Goal: Task Accomplishment & Management: Complete application form

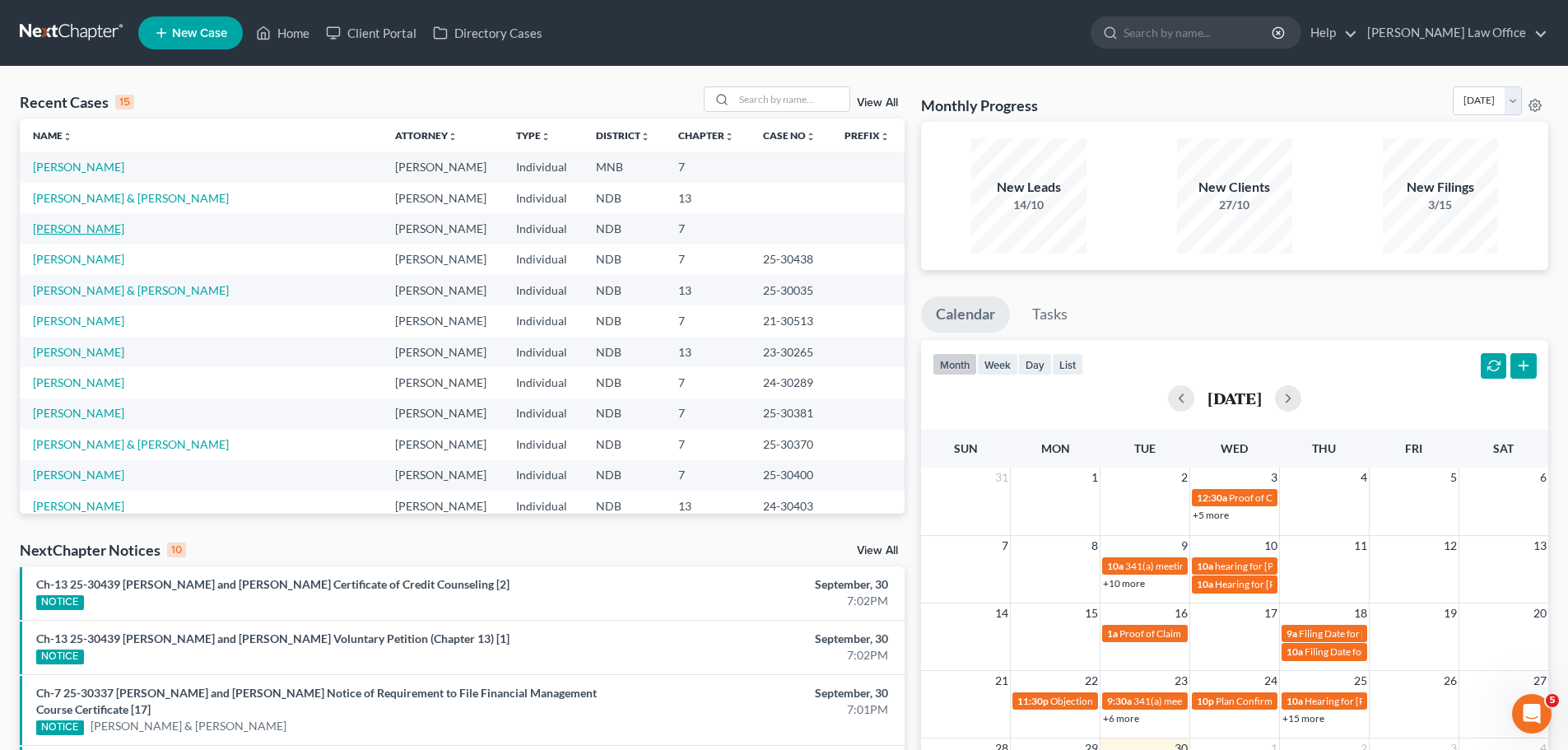
click at [60, 233] on link "[PERSON_NAME]" at bounding box center [79, 228] width 91 height 14
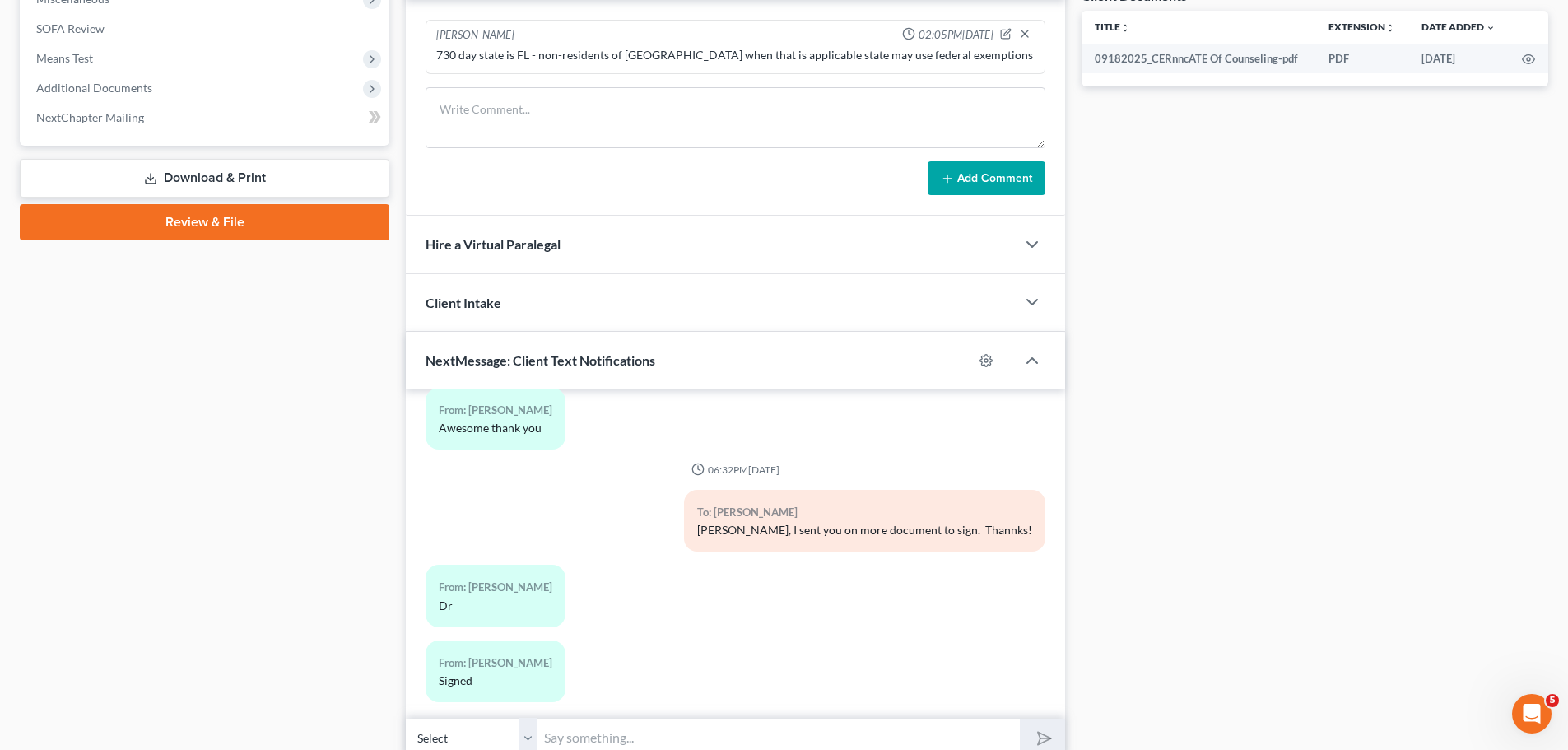
scroll to position [659, 0]
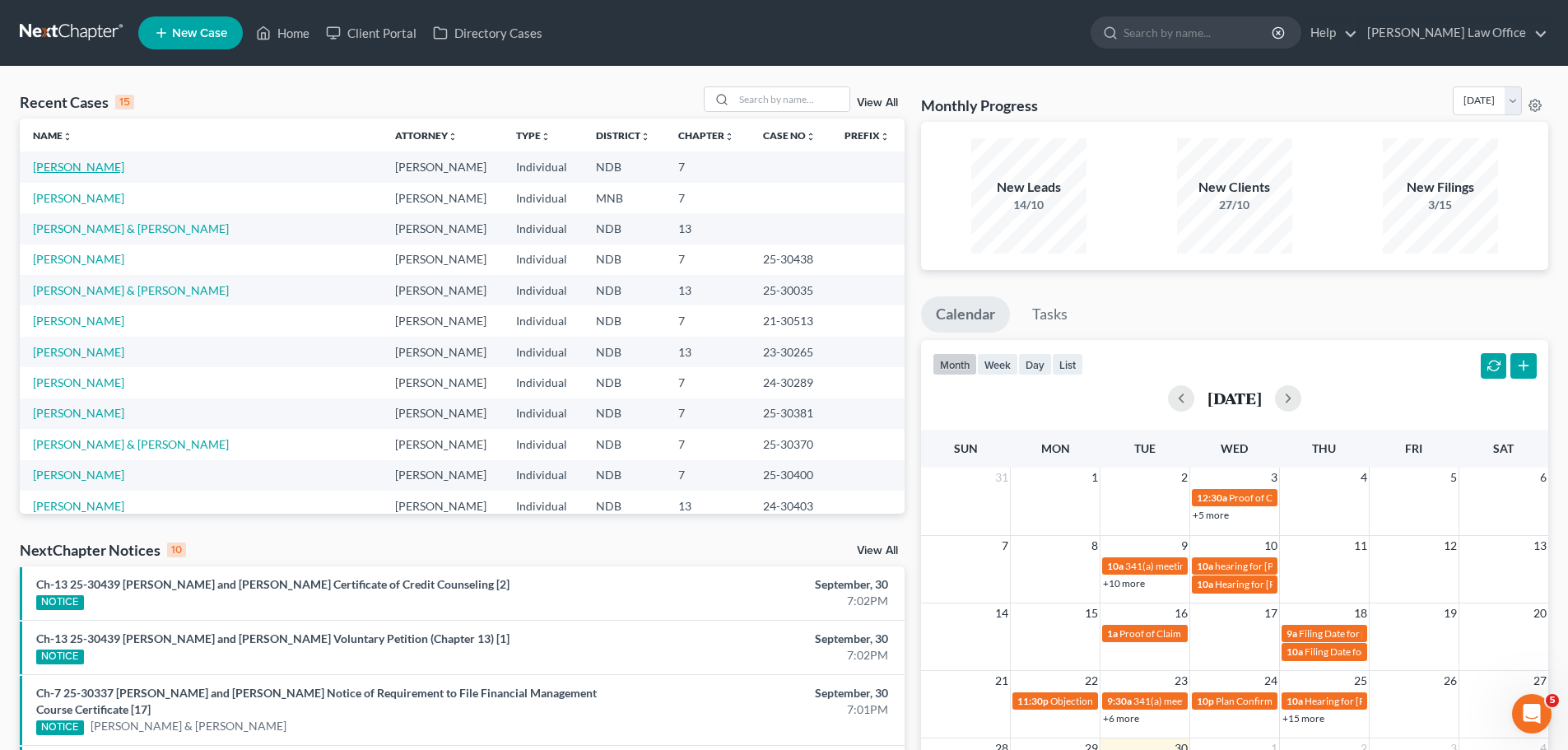
click at [56, 164] on link "[PERSON_NAME]" at bounding box center [79, 167] width 91 height 14
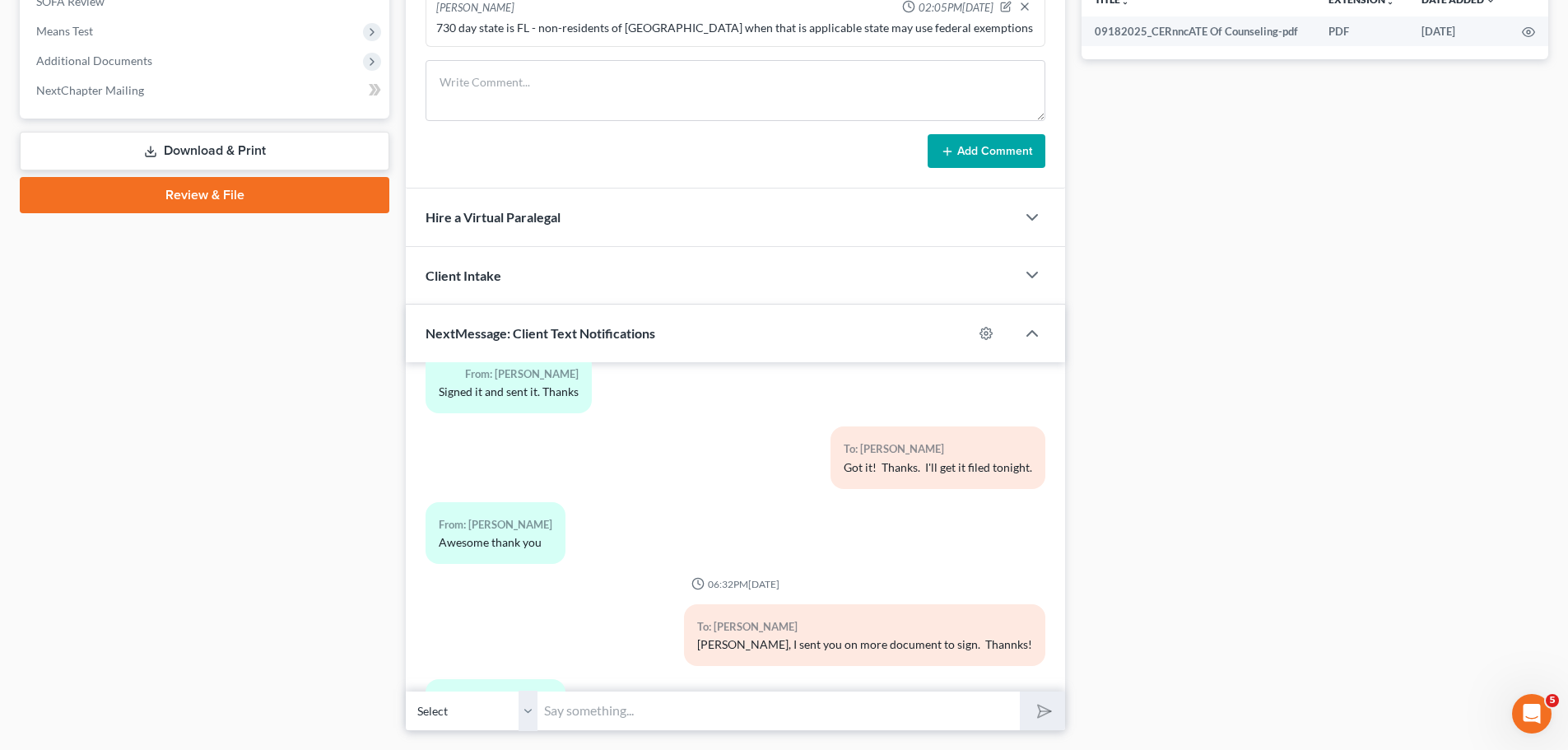
scroll to position [697, 0]
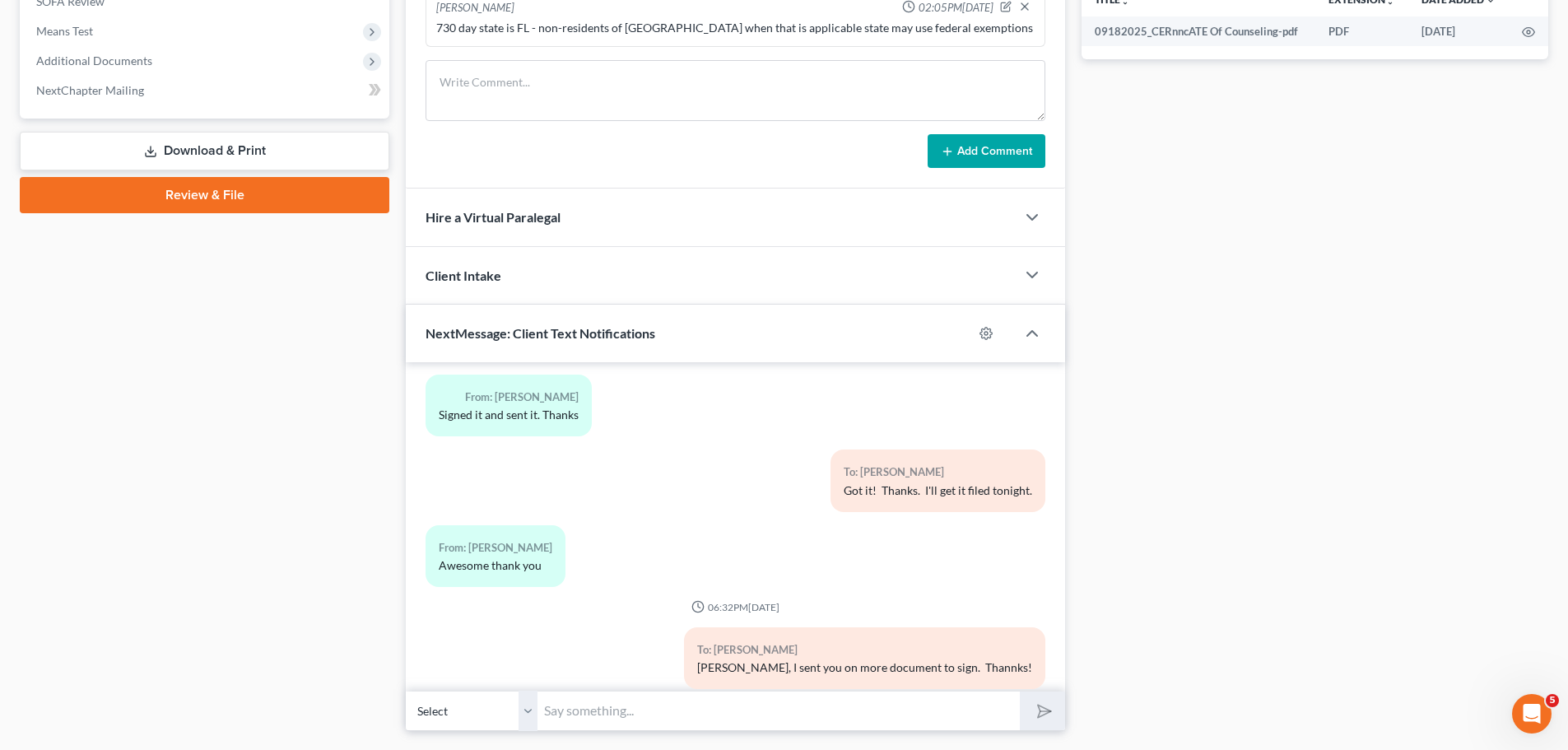
click at [178, 183] on link "Review & File" at bounding box center [204, 195] width 370 height 36
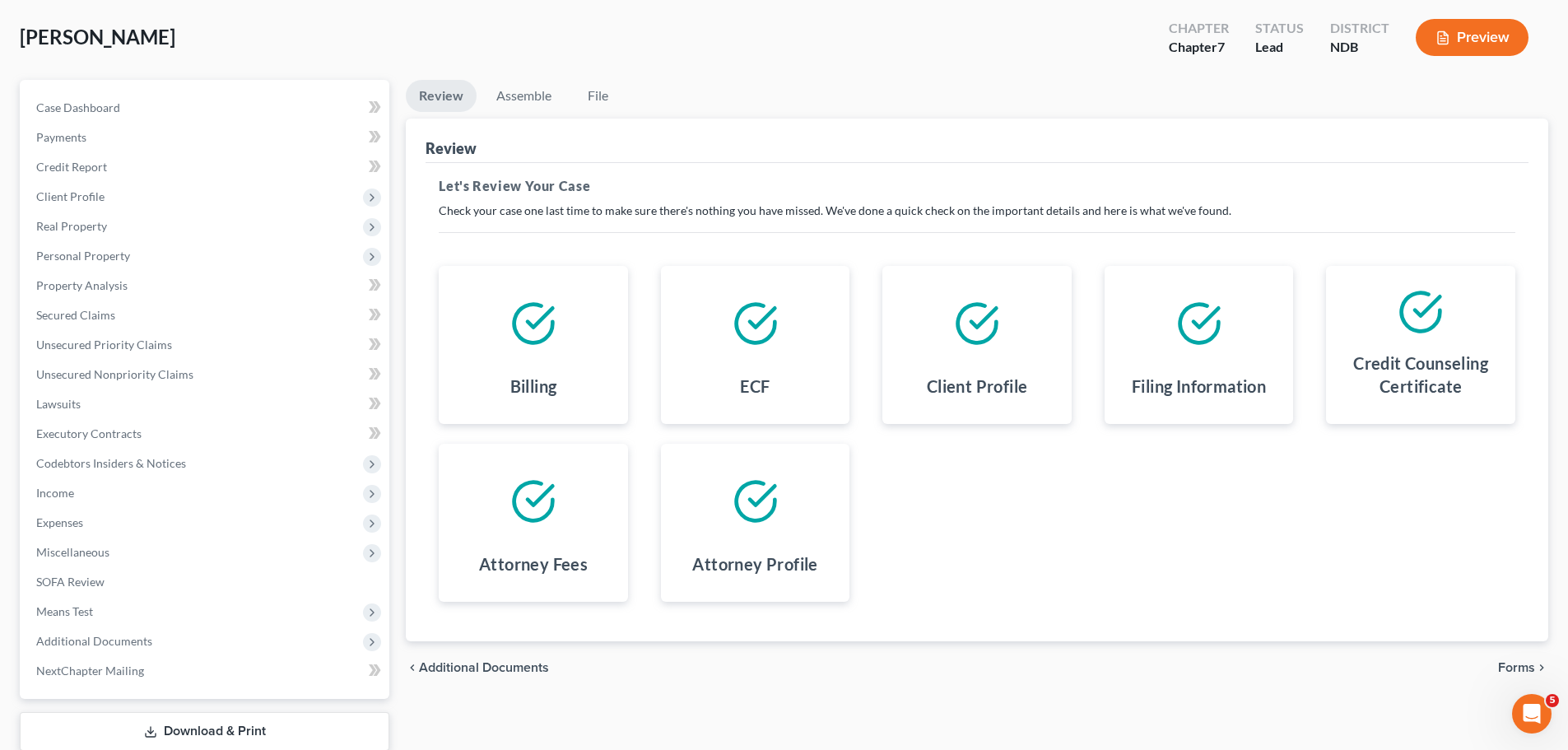
scroll to position [185, 0]
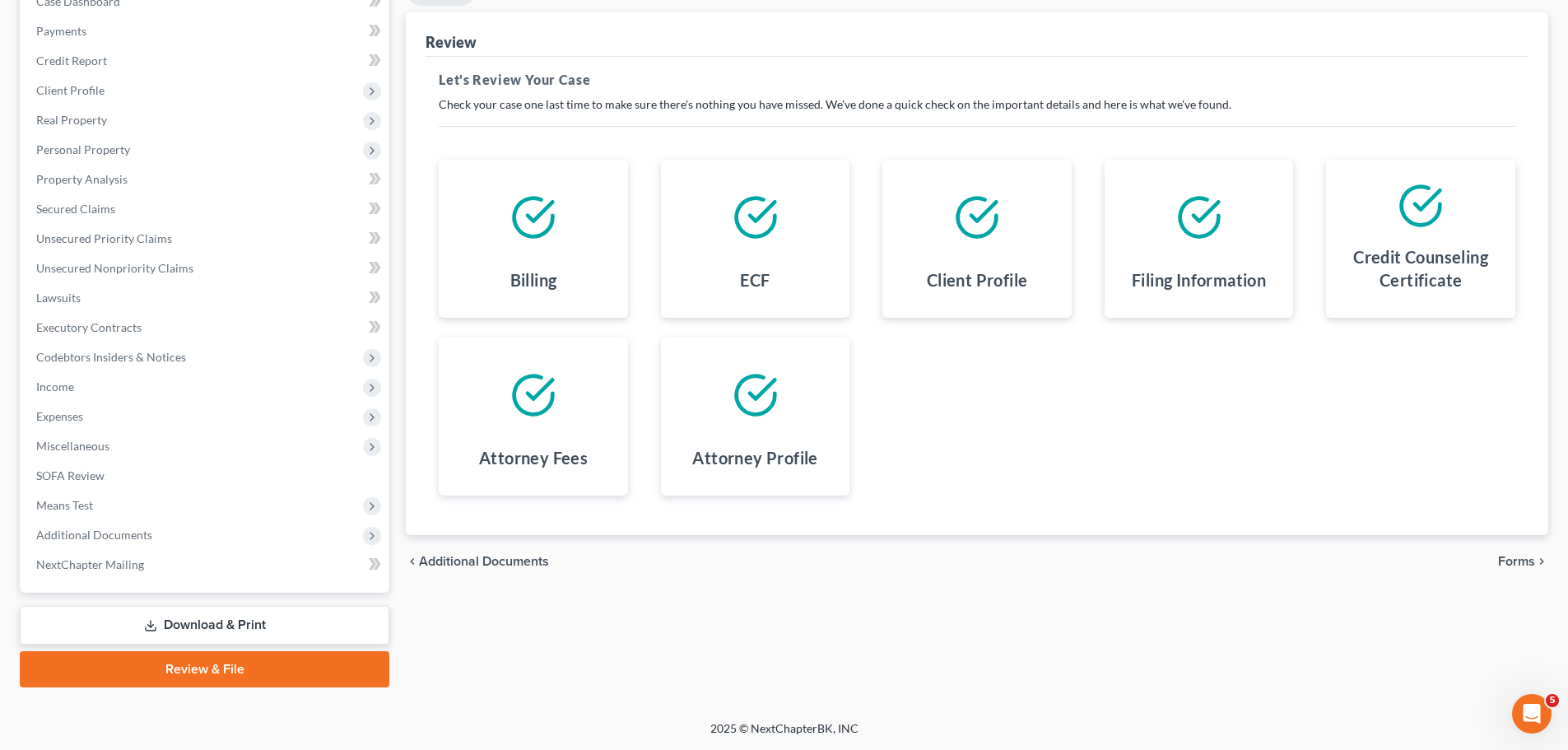
click at [1521, 558] on span "Forms" at bounding box center [1516, 561] width 37 height 13
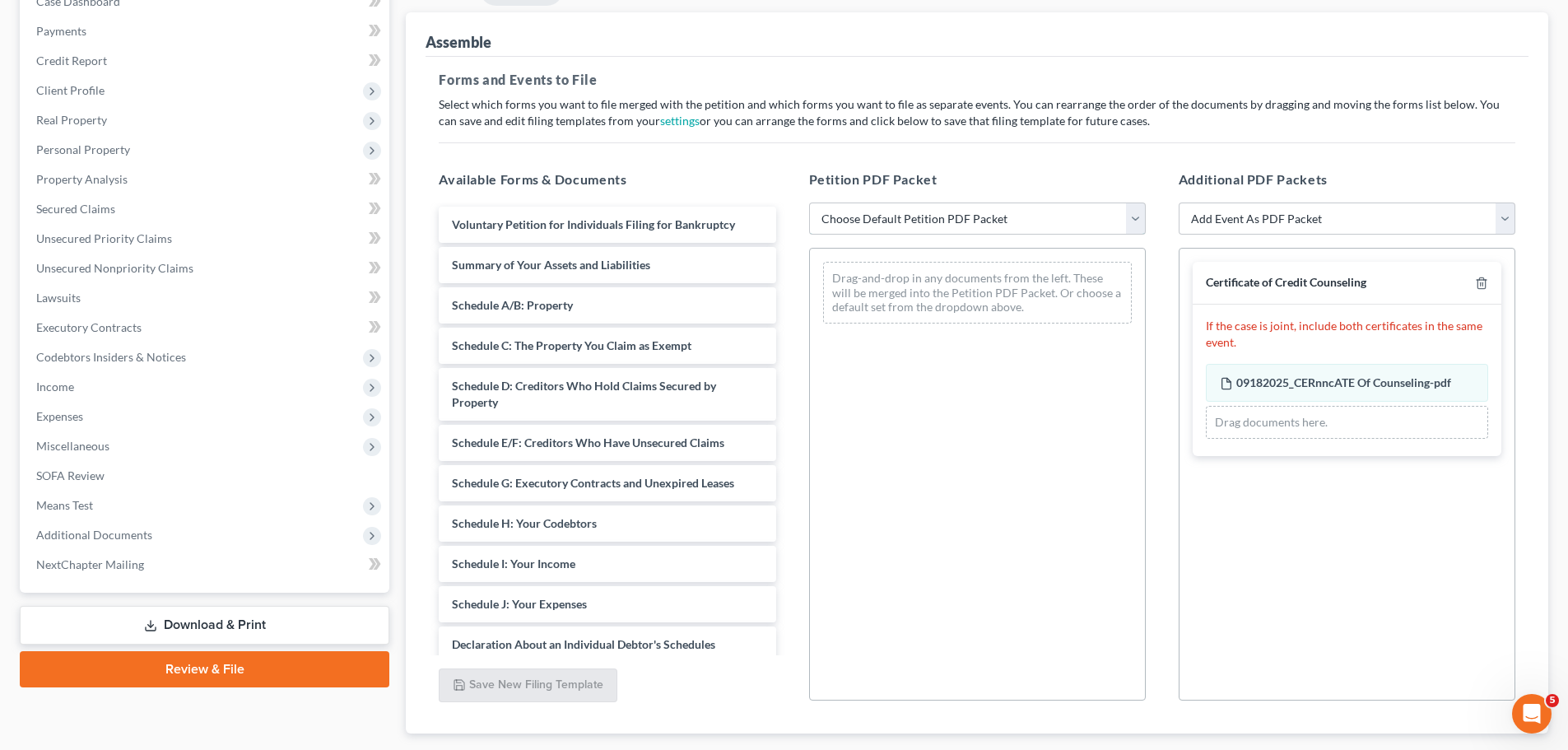
click at [1135, 212] on select "Choose Default Petition PDF Packet Complete Bankruptcy Petition (all forms and …" at bounding box center [977, 219] width 337 height 33
select select "0"
click at [809, 203] on select "Choose Default Petition PDF Packet Complete Bankruptcy Petition (all forms and …" at bounding box center [977, 219] width 337 height 33
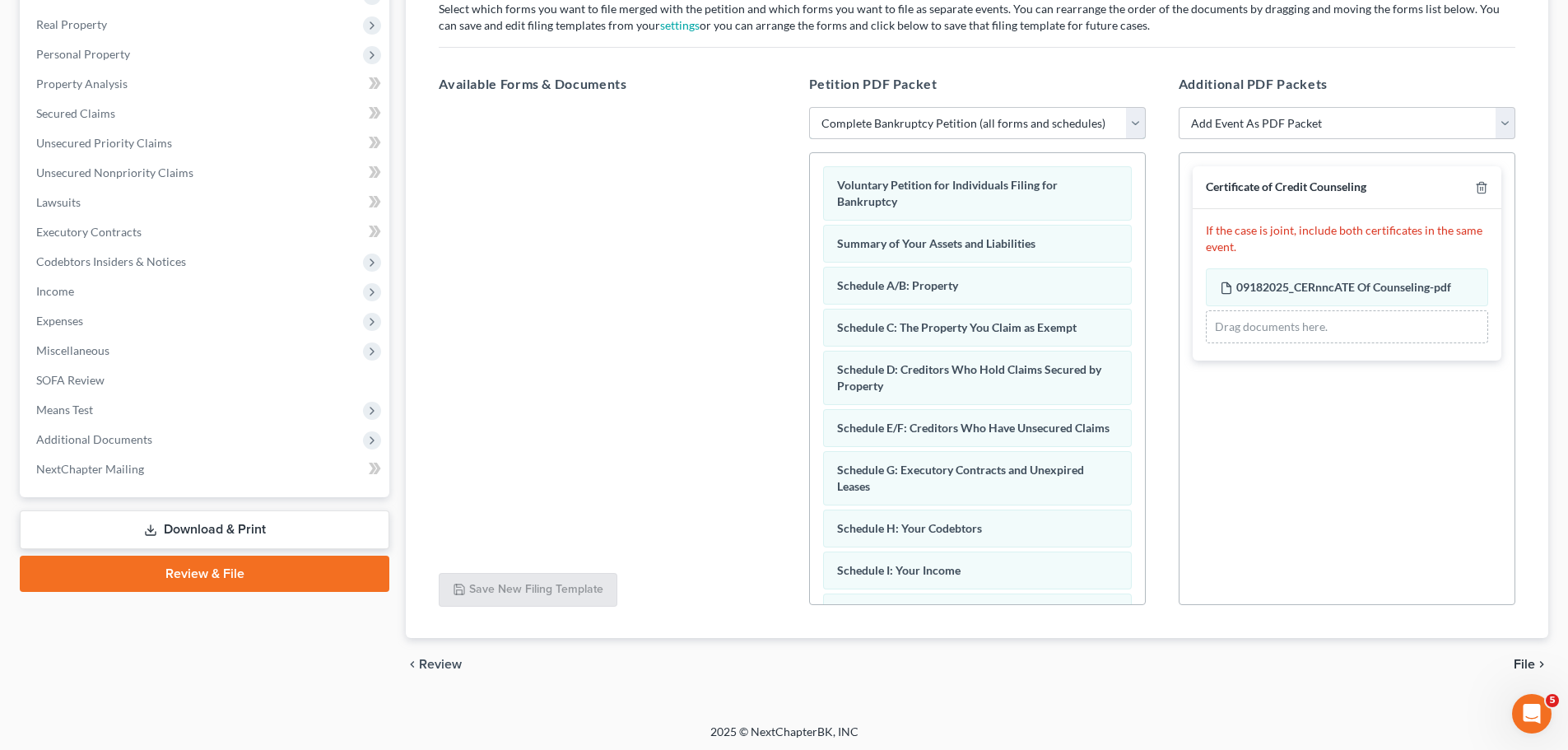
scroll to position [283, 0]
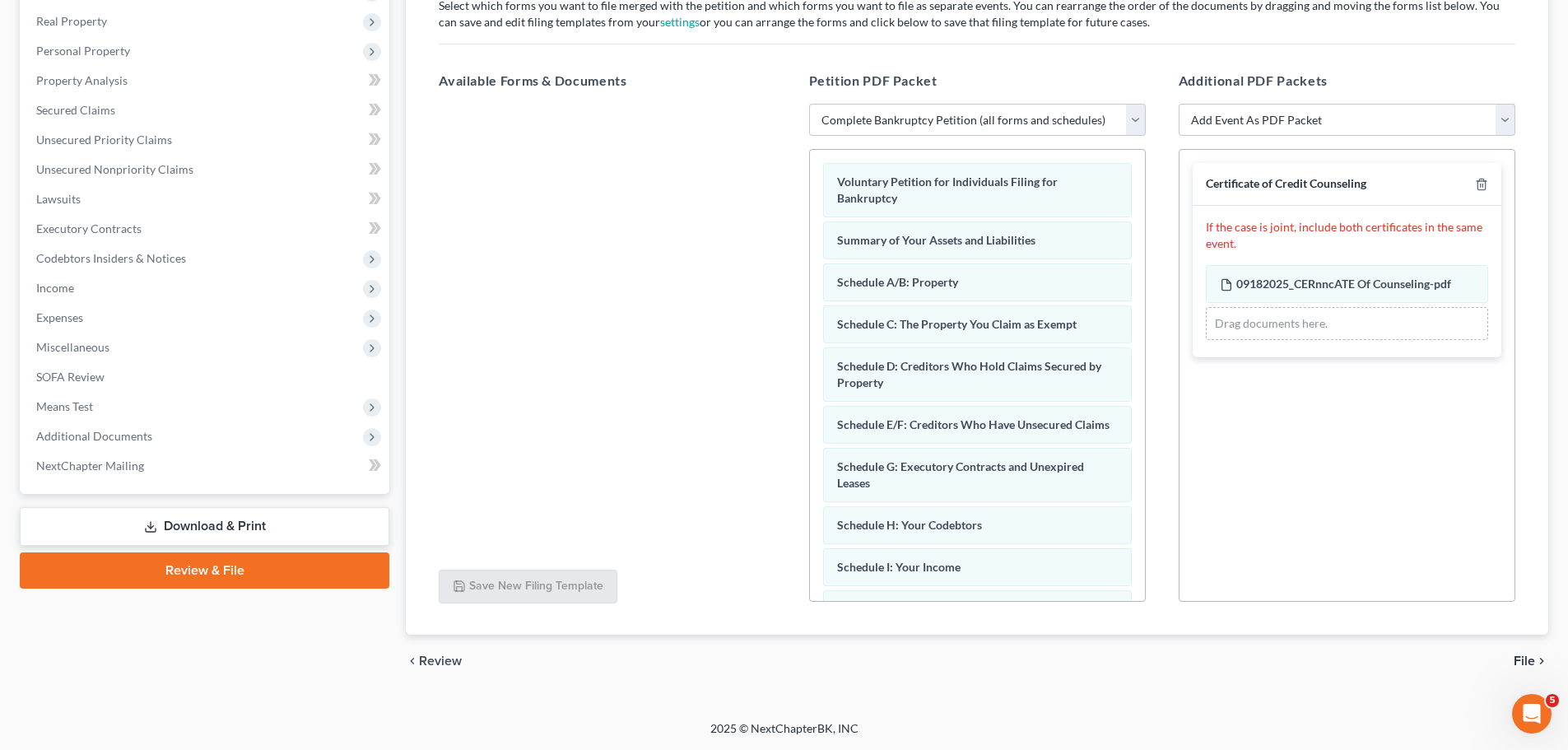
click at [1525, 661] on span "File" at bounding box center [1524, 661] width 21 height 13
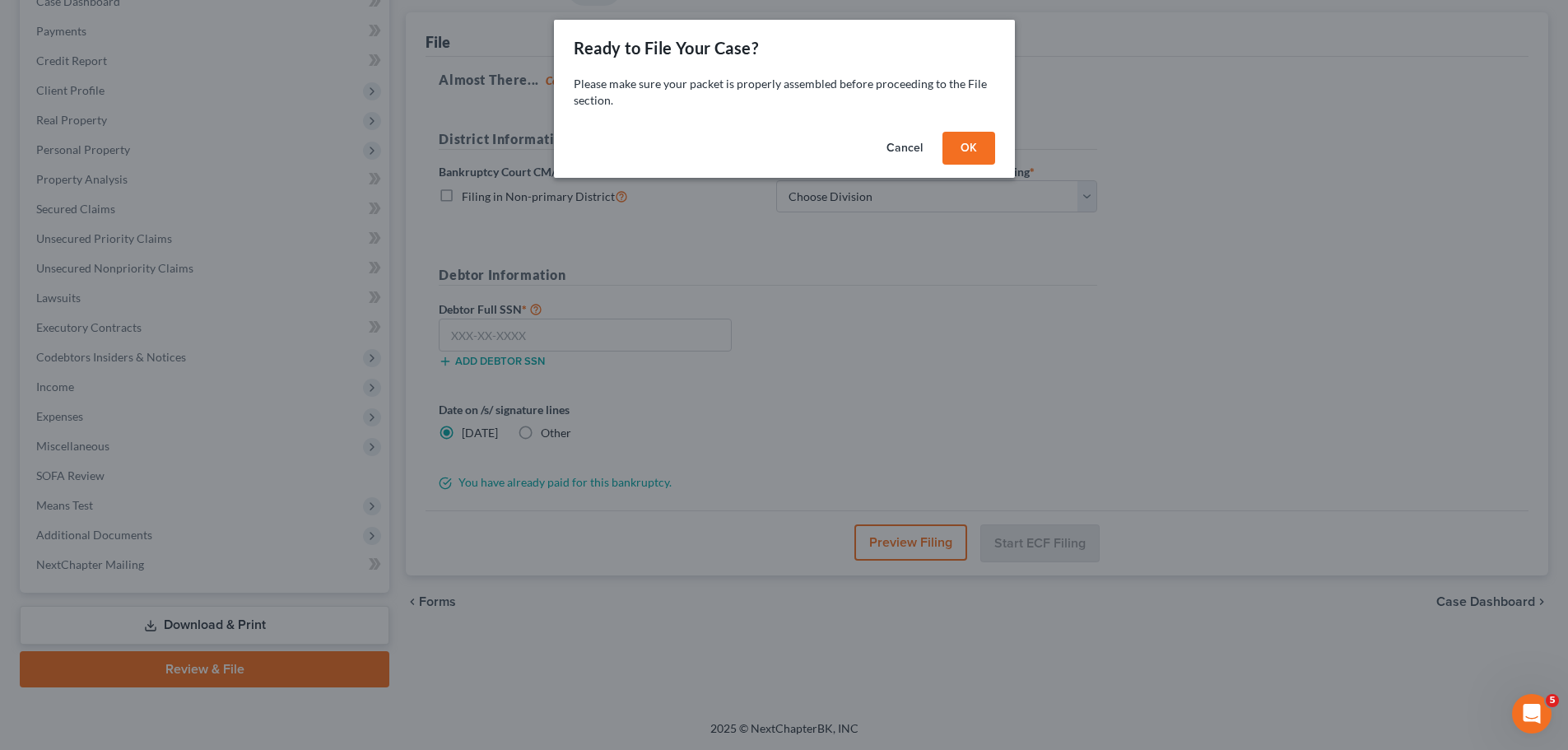
scroll to position [185, 0]
click at [974, 148] on button "OK" at bounding box center [974, 148] width 53 height 33
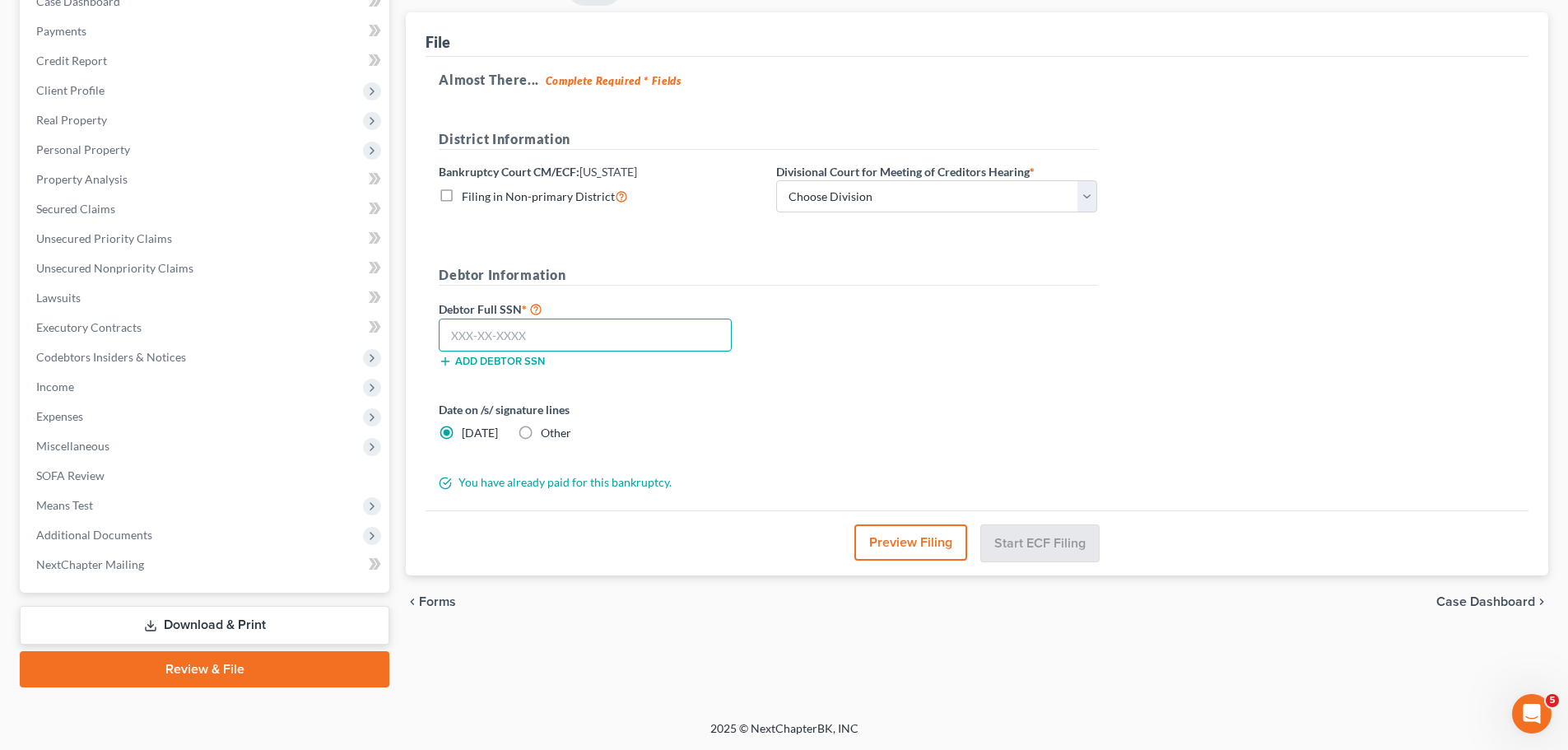
click at [519, 322] on input "text" at bounding box center [585, 335] width 293 height 33
type input "264-96-3205"
click at [1081, 197] on select "Choose Division Fargo" at bounding box center [937, 196] width 321 height 33
select select "0"
click at [776, 180] on select "Choose Division Fargo" at bounding box center [937, 196] width 321 height 33
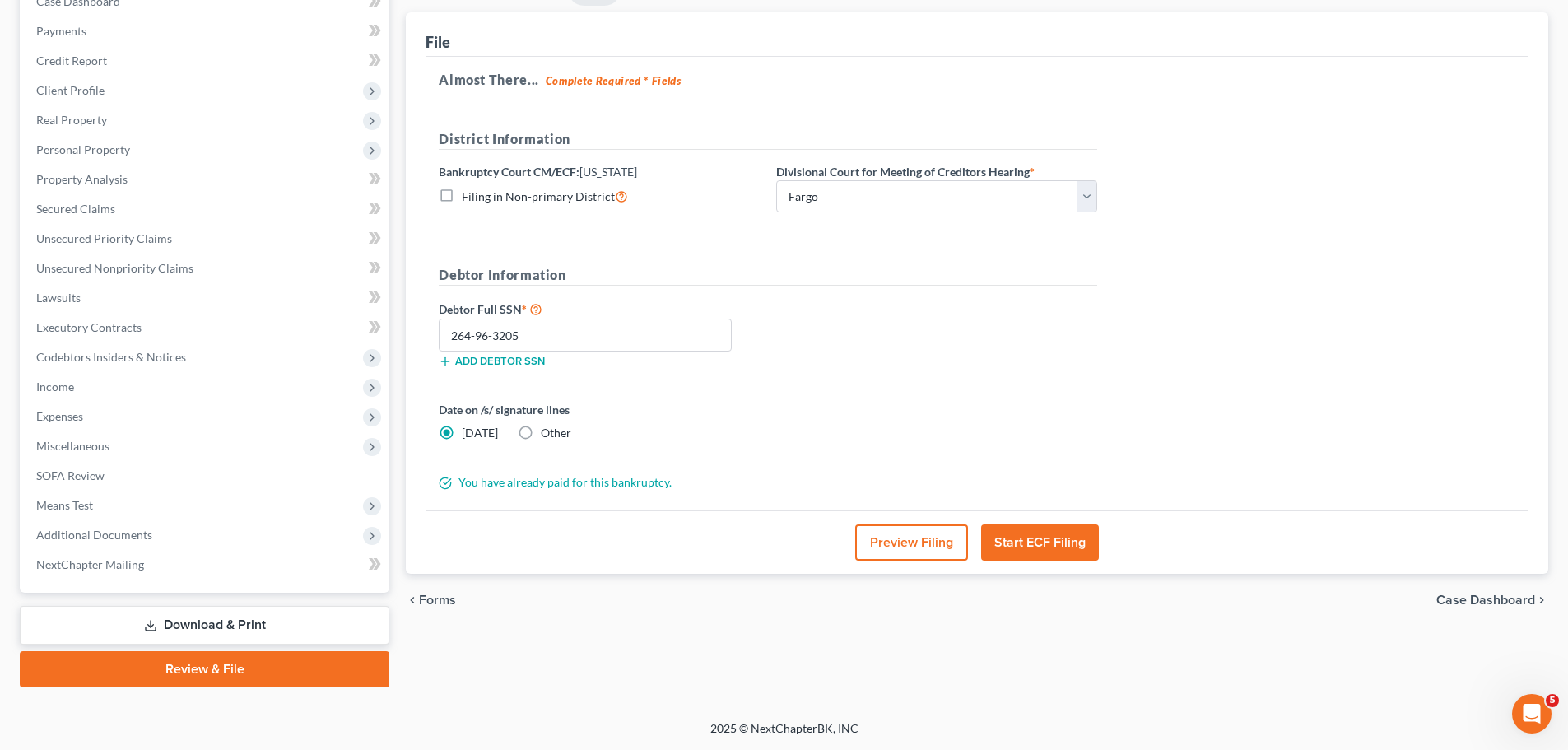
click at [1039, 541] on button "Start ECF Filing" at bounding box center [1040, 542] width 117 height 36
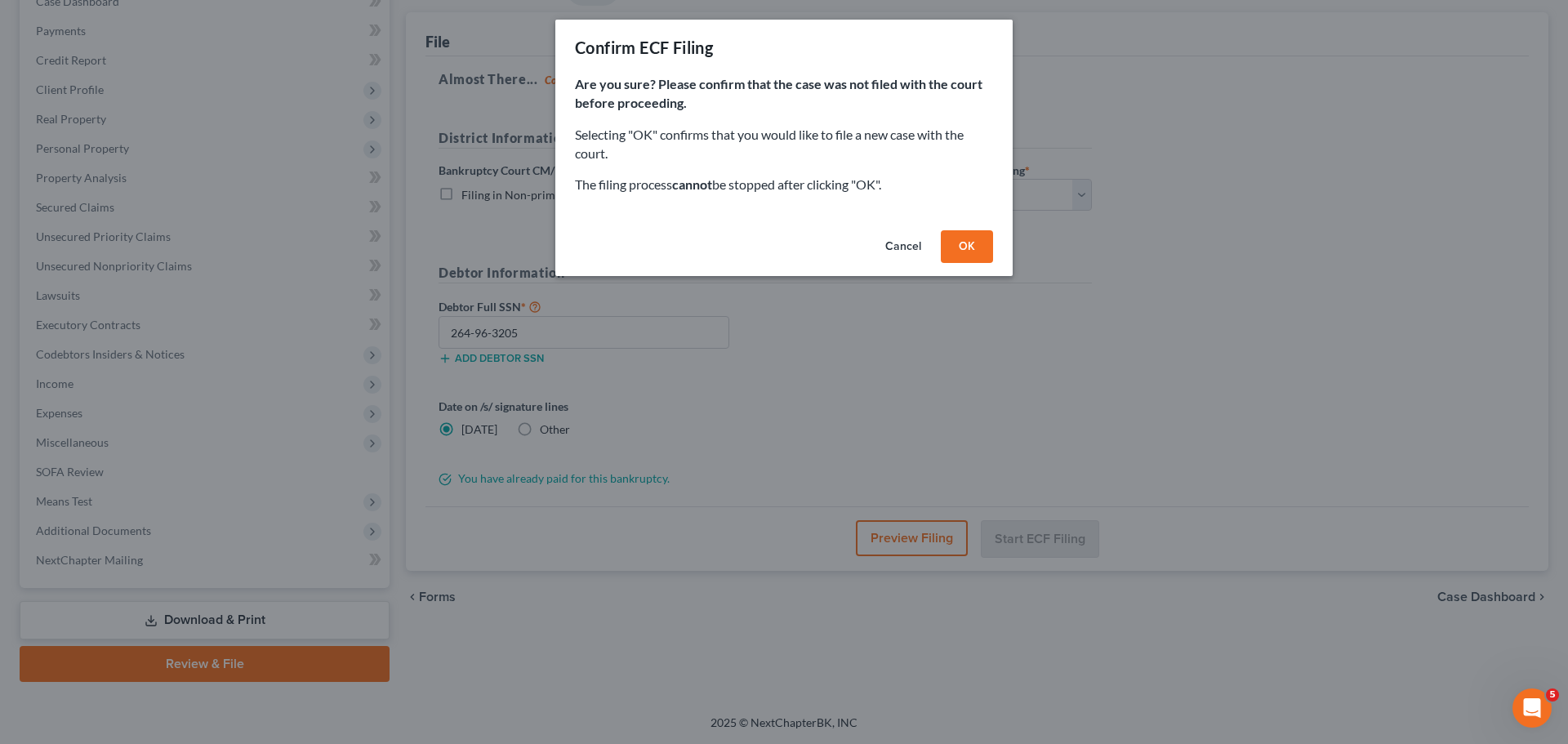
click at [964, 245] on button "OK" at bounding box center [967, 246] width 52 height 33
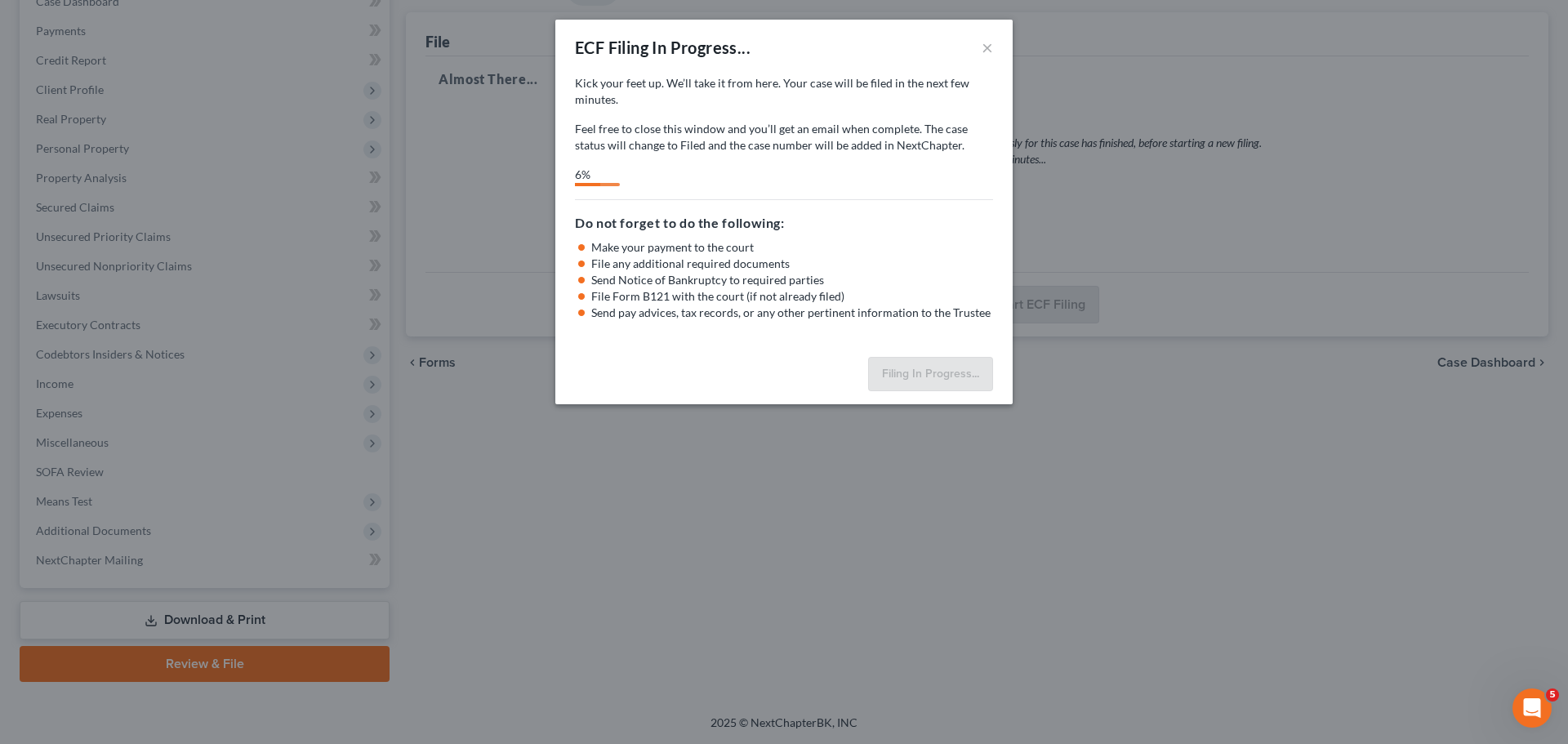
select select "0"
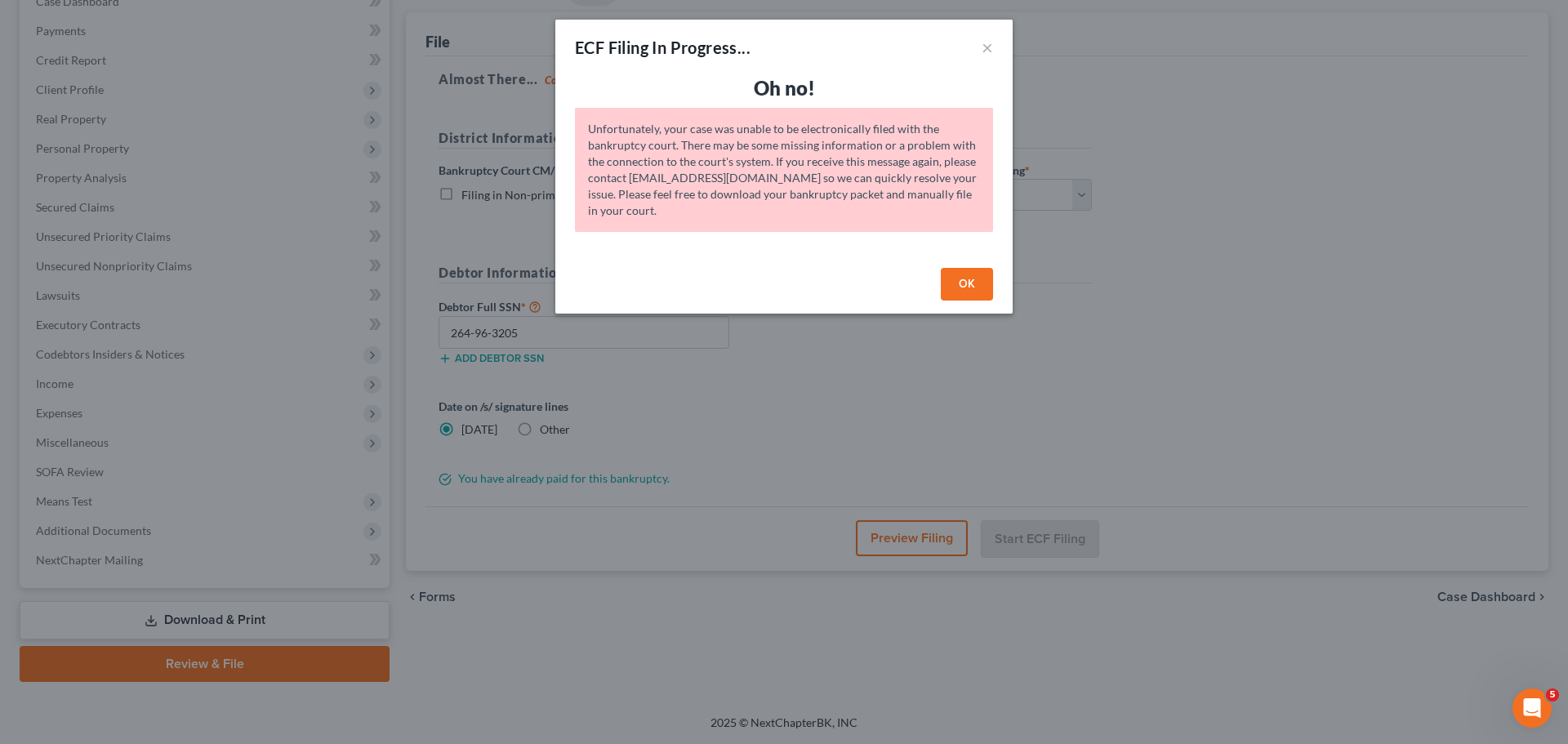
click at [962, 293] on button "OK" at bounding box center [967, 284] width 52 height 33
